Goal: Information Seeking & Learning: Learn about a topic

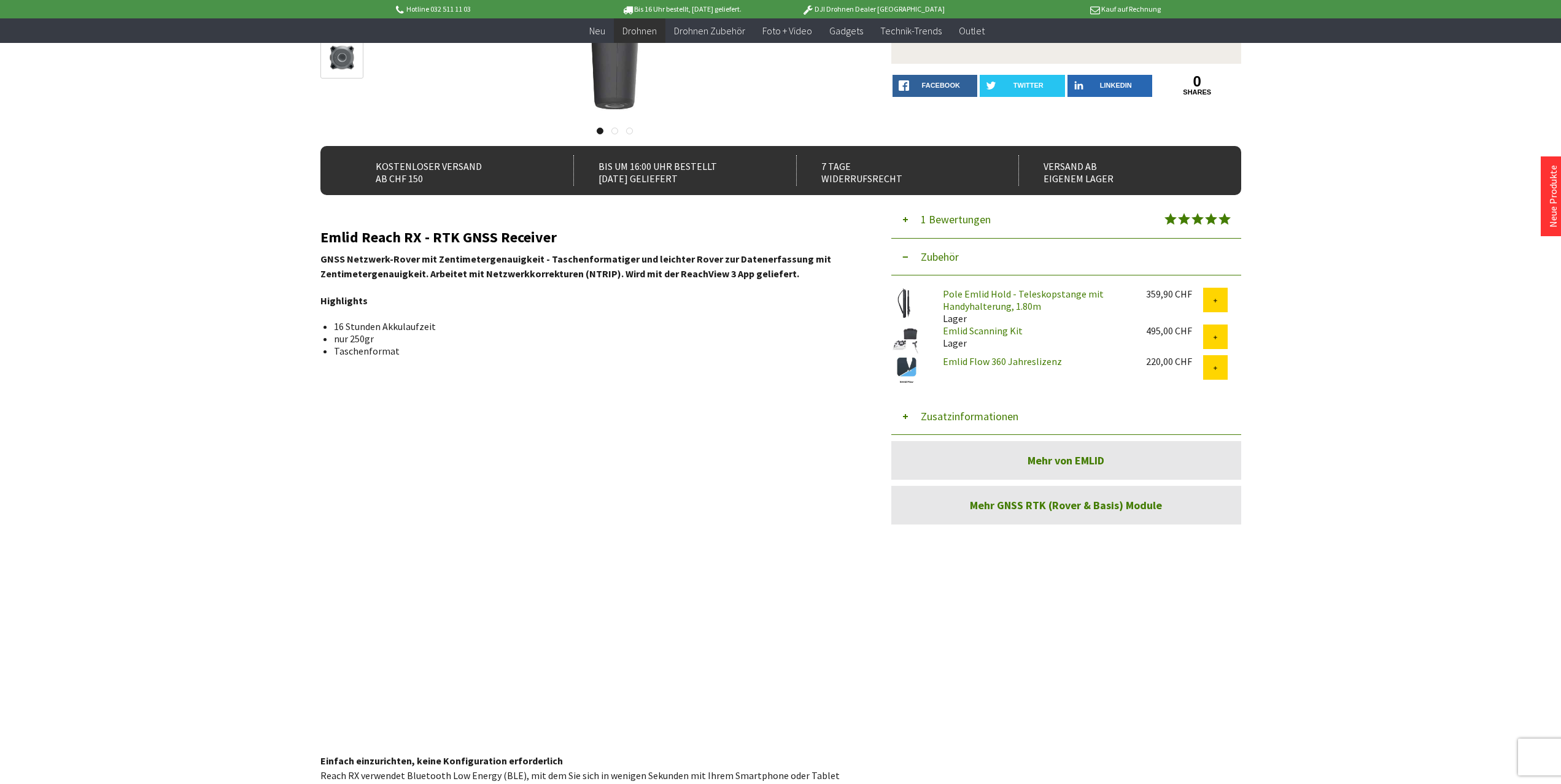
scroll to position [238, 0]
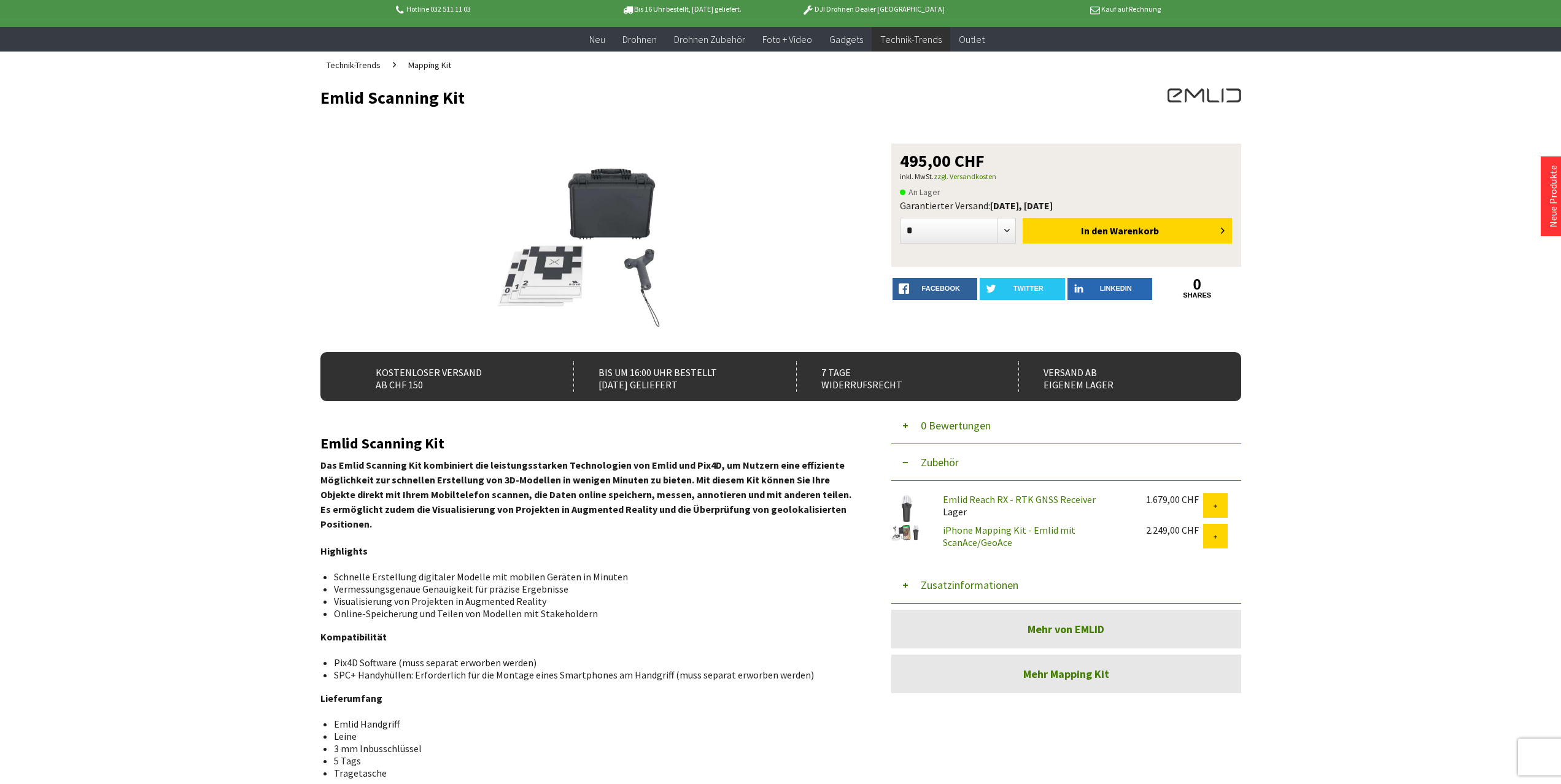
scroll to position [122, 0]
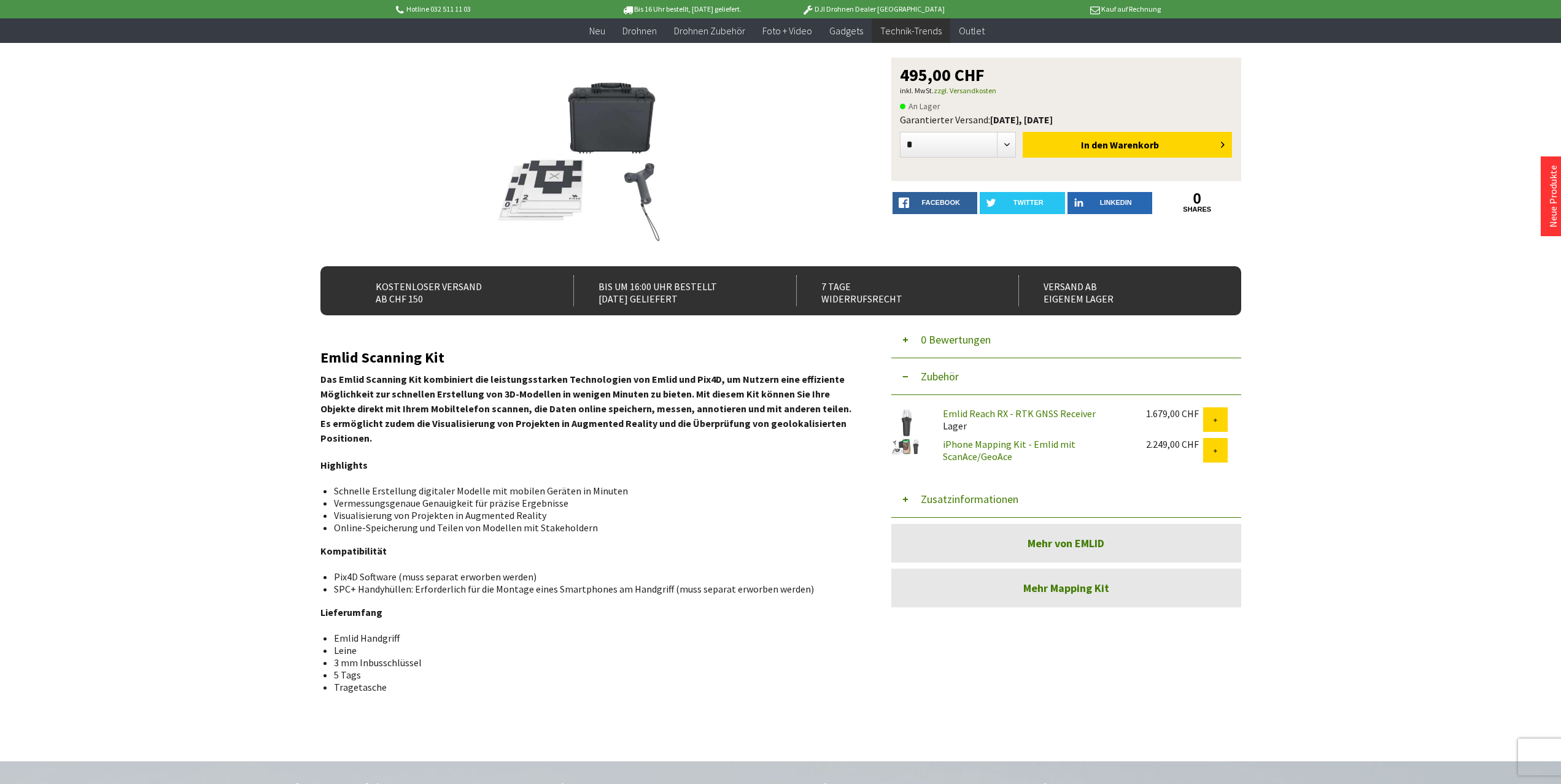
click at [959, 452] on link "iPhone Mapping Kit - Emlid mit ScanAce/GeoAce" at bounding box center [1009, 450] width 132 height 24
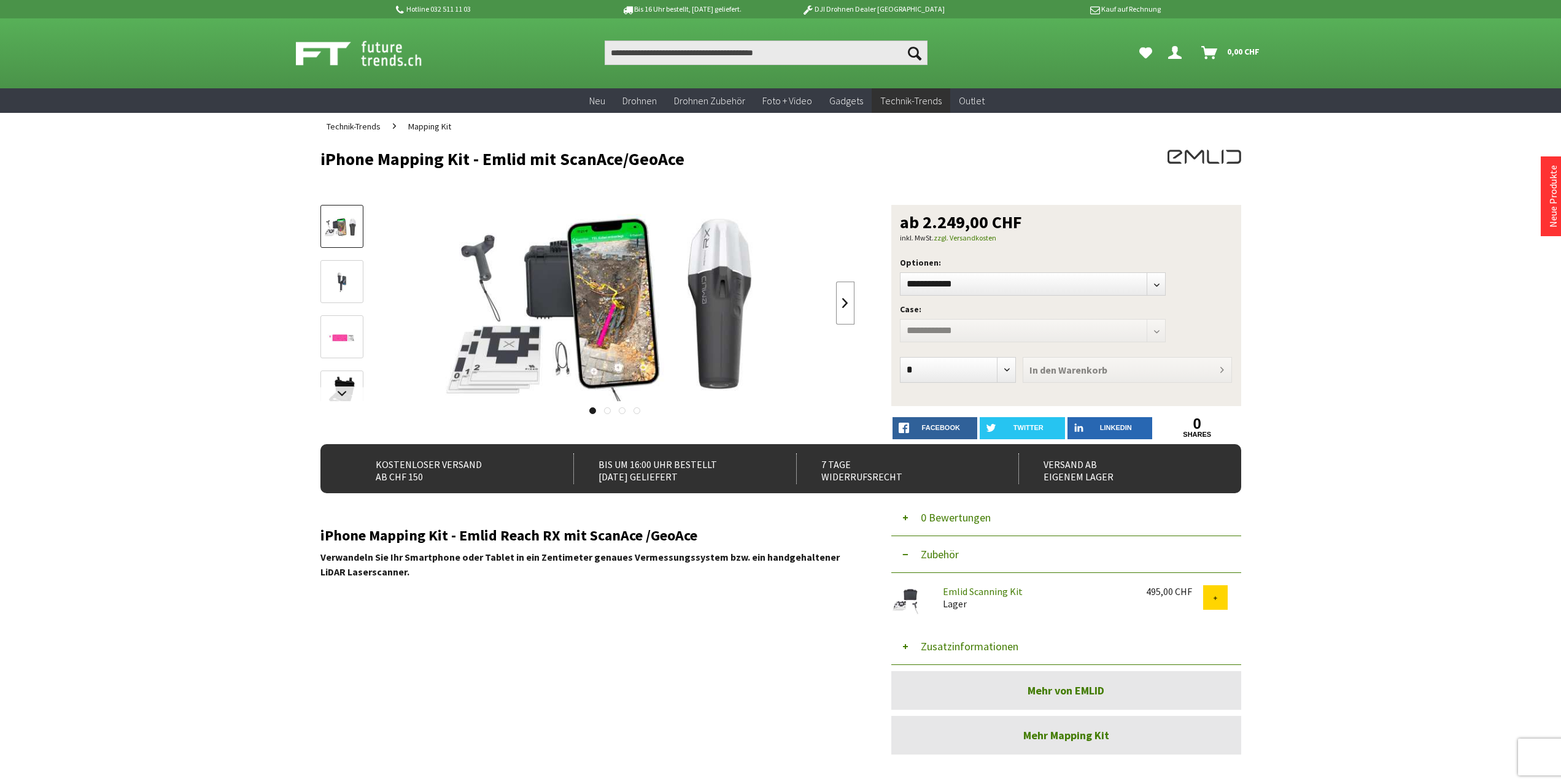
click at [848, 304] on link at bounding box center [845, 303] width 19 height 43
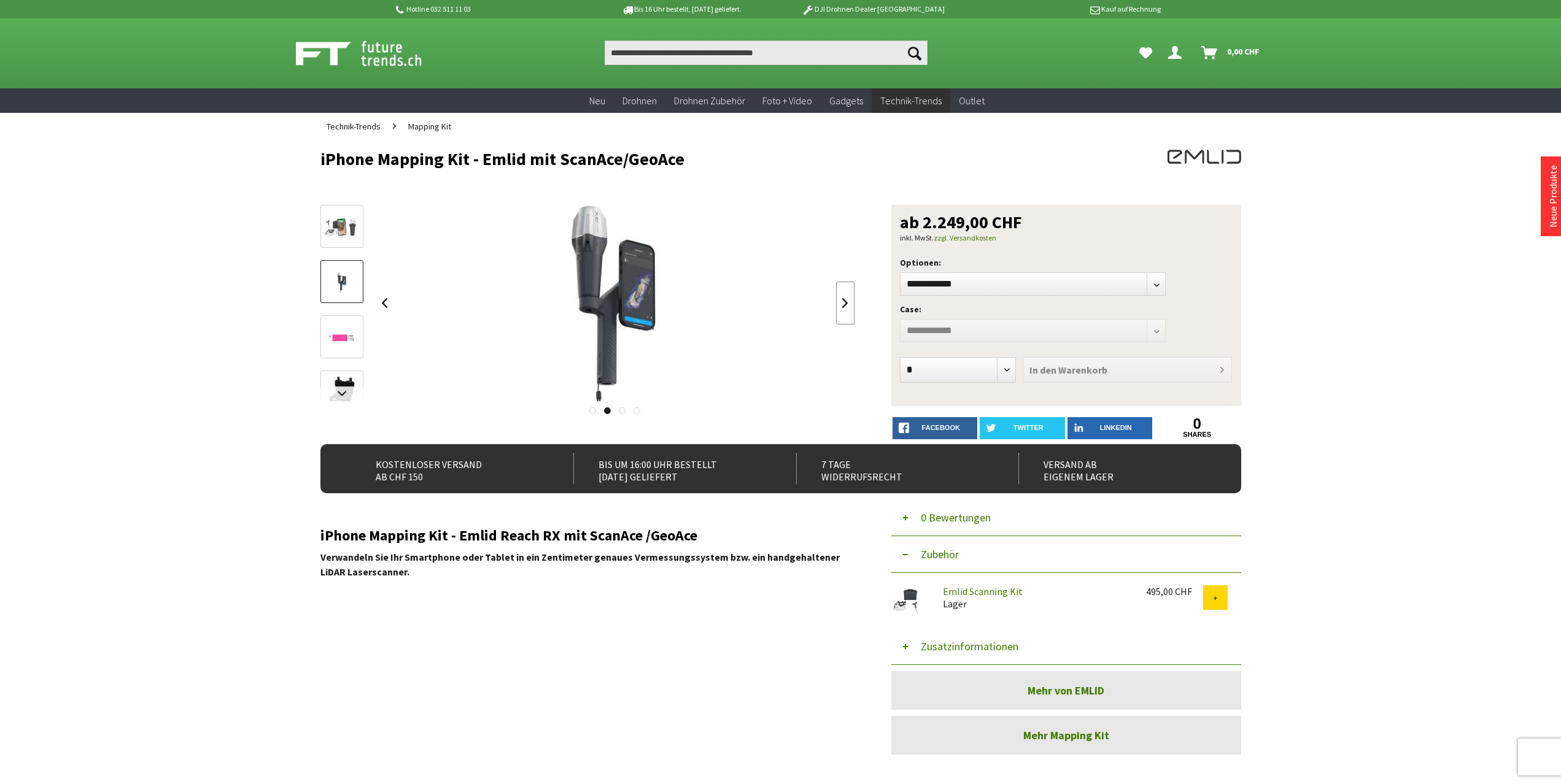
click at [848, 304] on link at bounding box center [845, 303] width 19 height 43
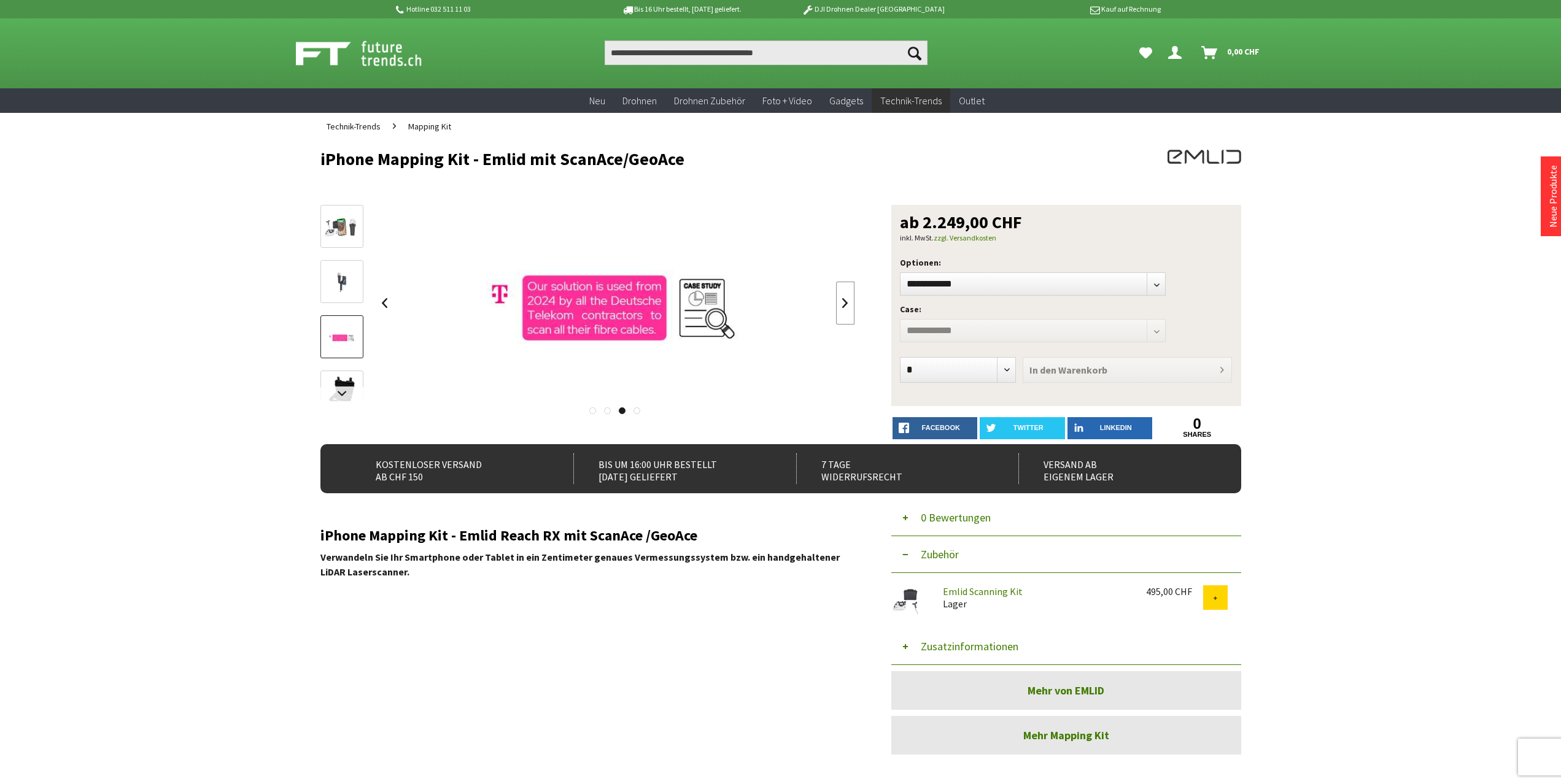
click at [848, 304] on link at bounding box center [845, 303] width 19 height 43
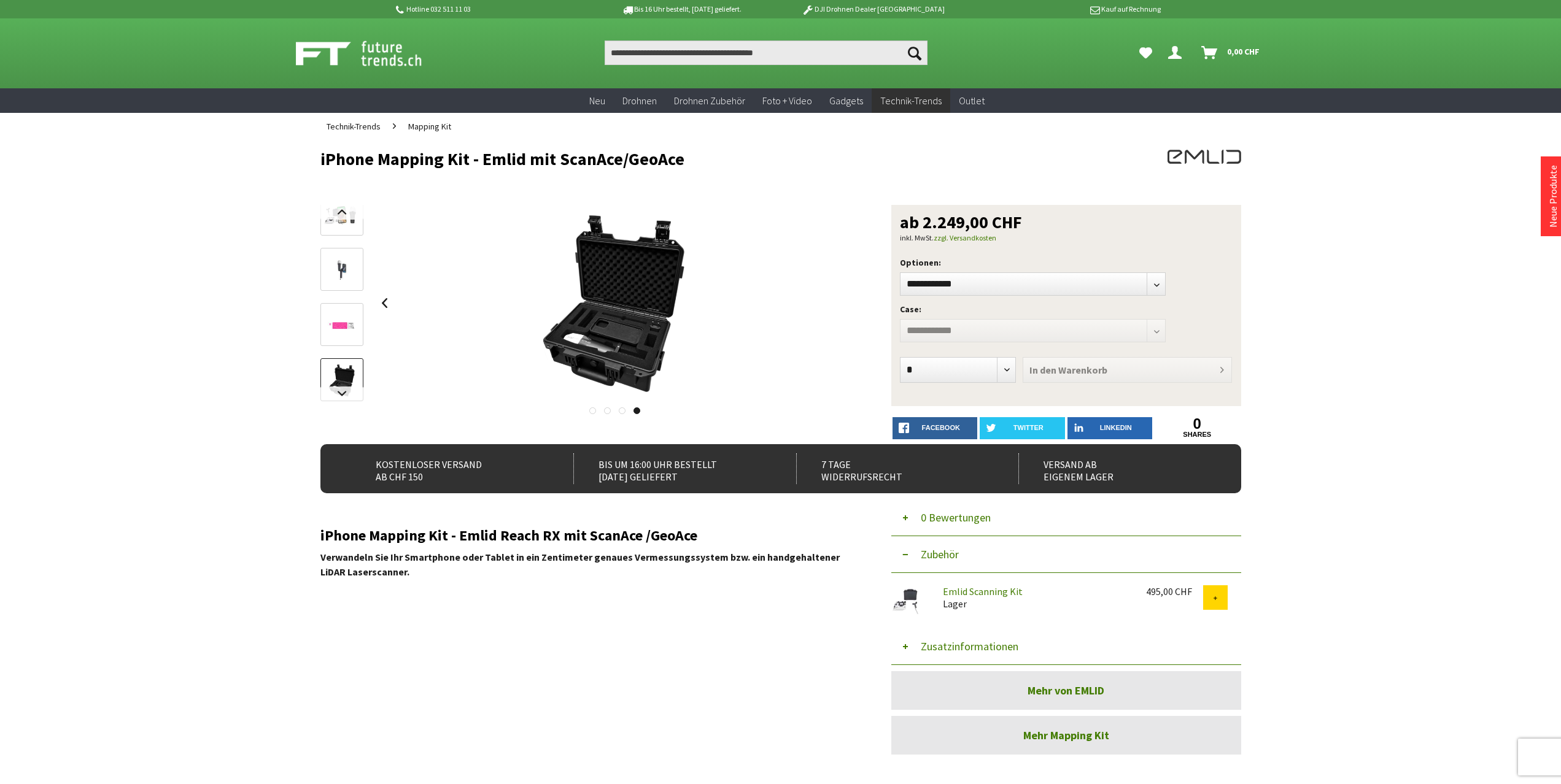
click at [848, 304] on div at bounding box center [615, 303] width 479 height 196
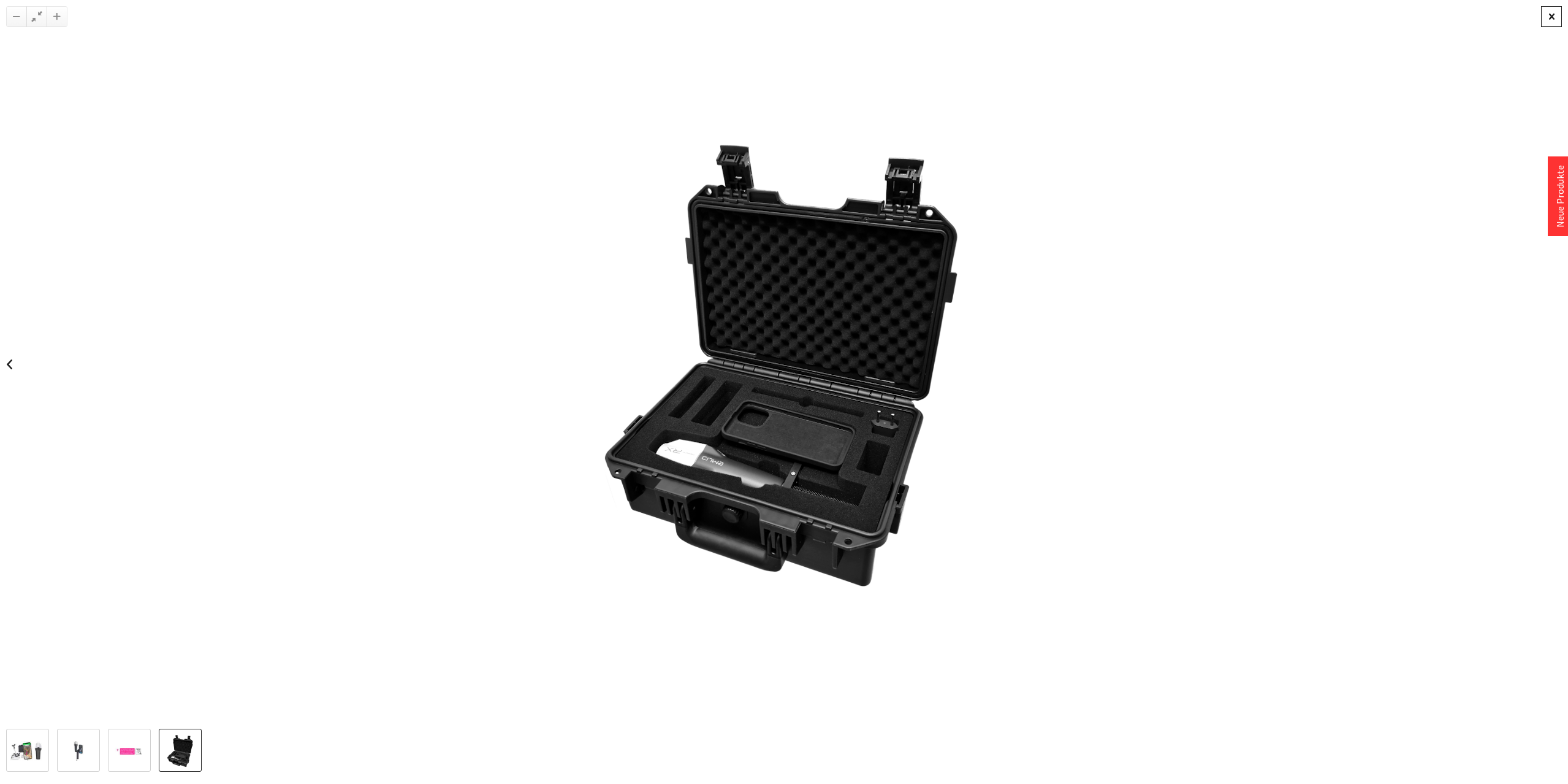
click at [1554, 16] on div at bounding box center [1552, 16] width 21 height 21
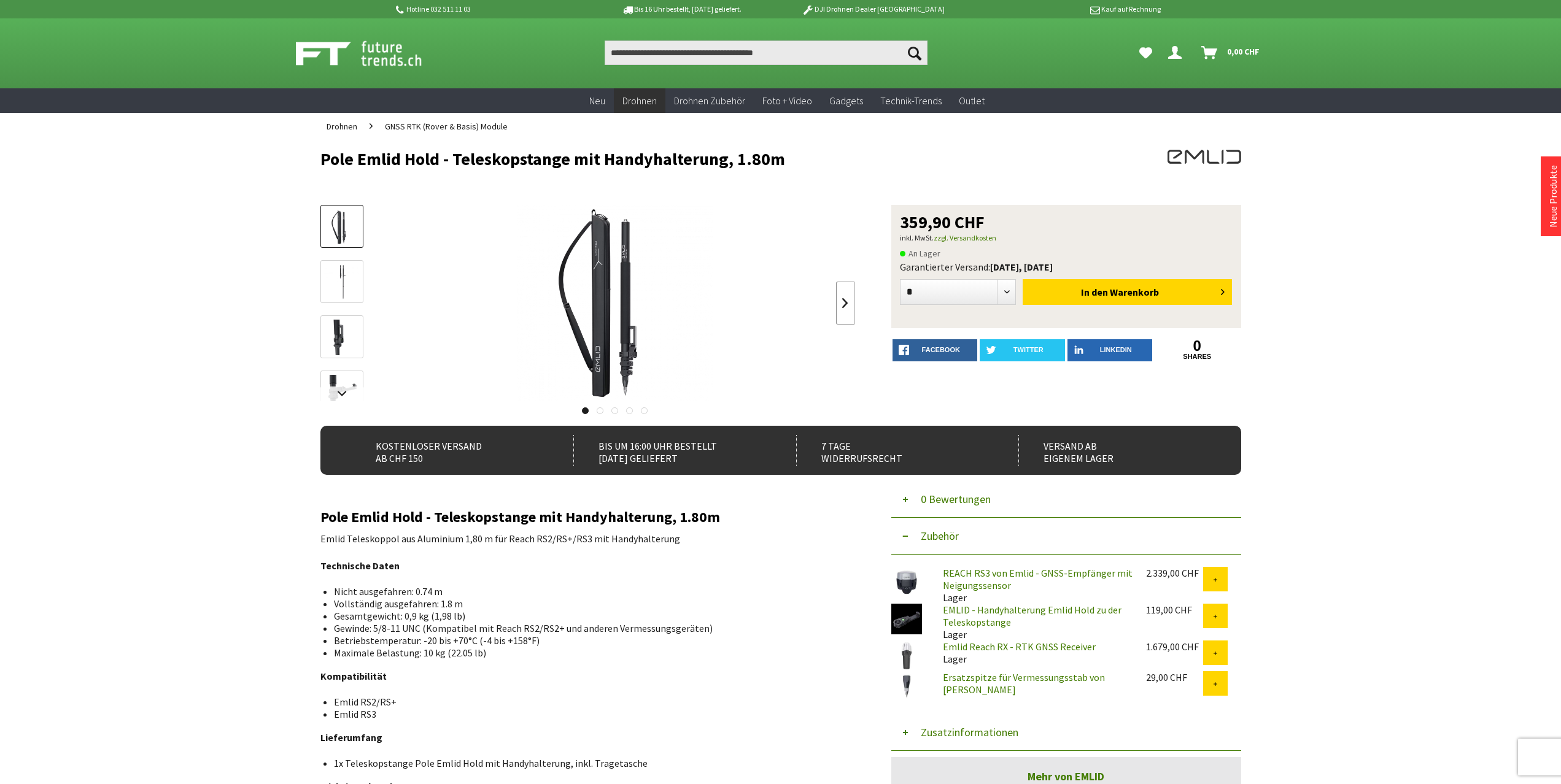
click at [843, 313] on link at bounding box center [845, 303] width 19 height 43
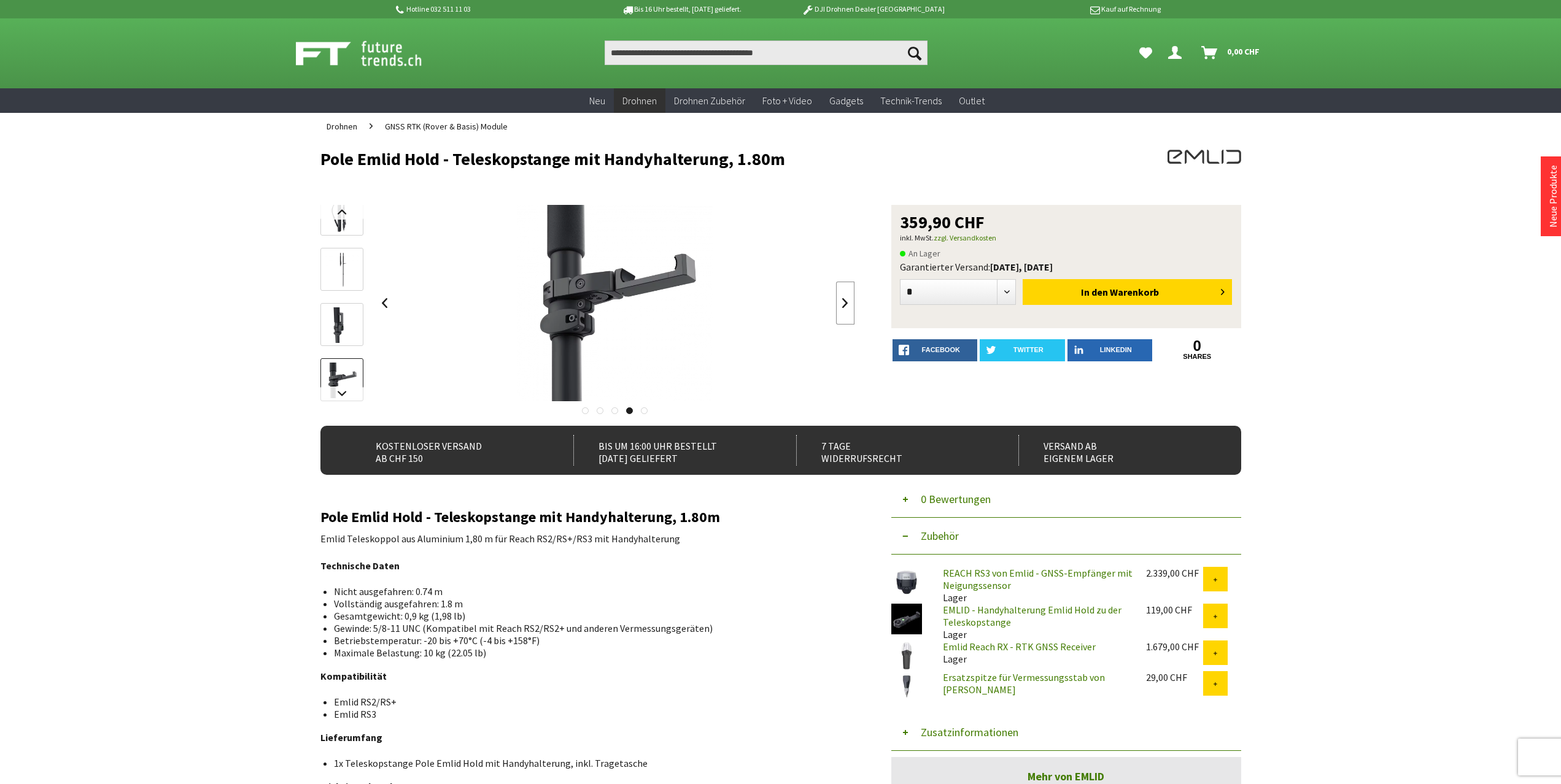
click at [843, 313] on link at bounding box center [845, 303] width 19 height 43
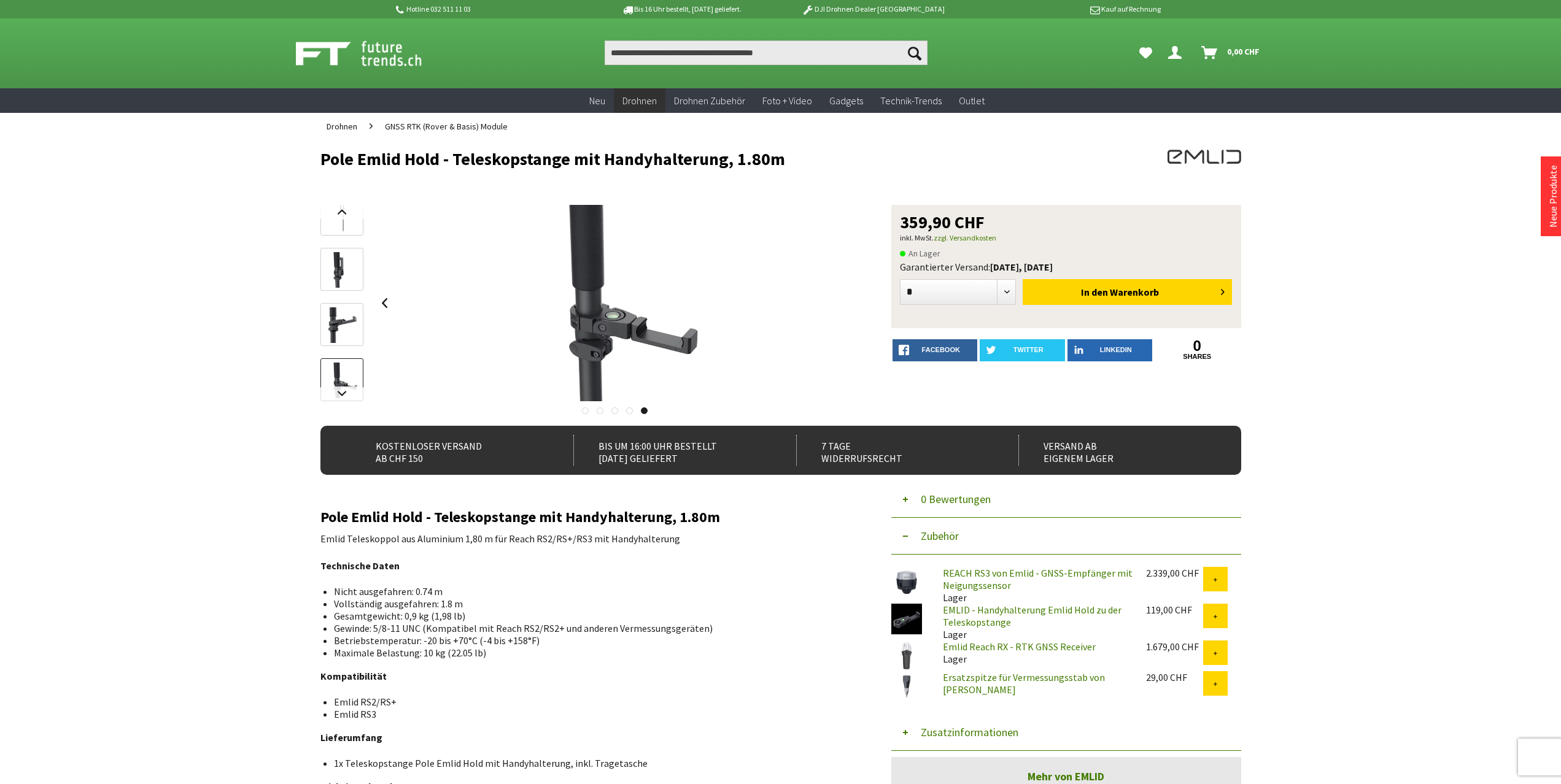
click at [843, 313] on div at bounding box center [615, 303] width 479 height 196
